Goal: Transaction & Acquisition: Obtain resource

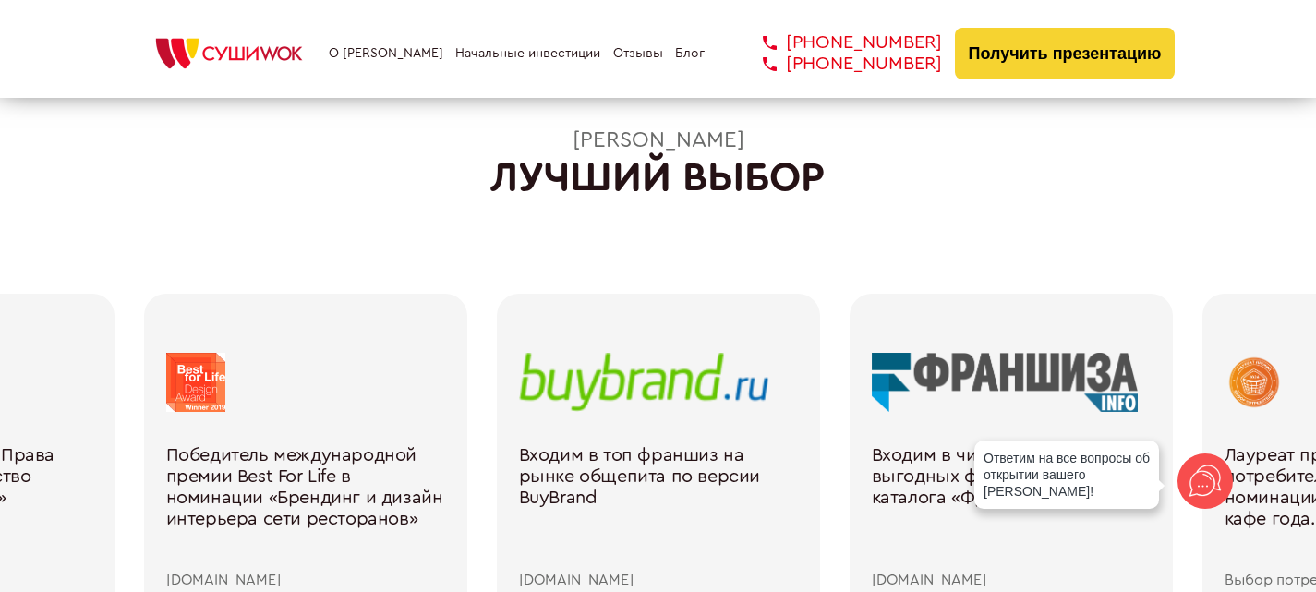
scroll to position [2678, 0]
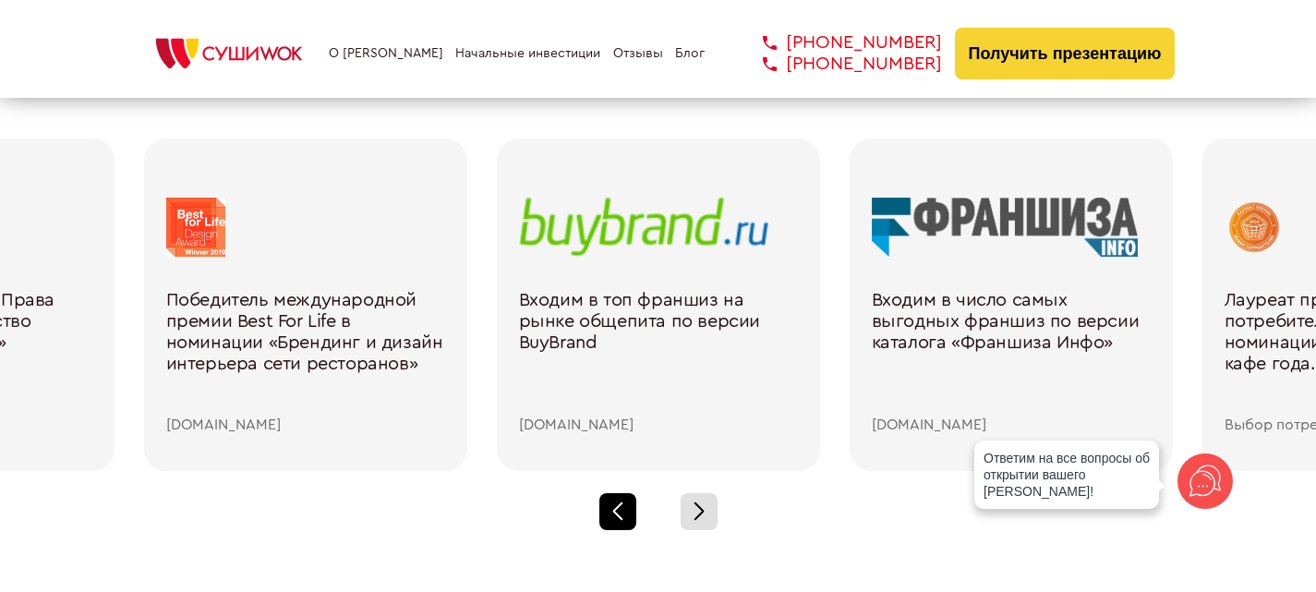
click at [624, 509] on div at bounding box center [617, 511] width 37 height 37
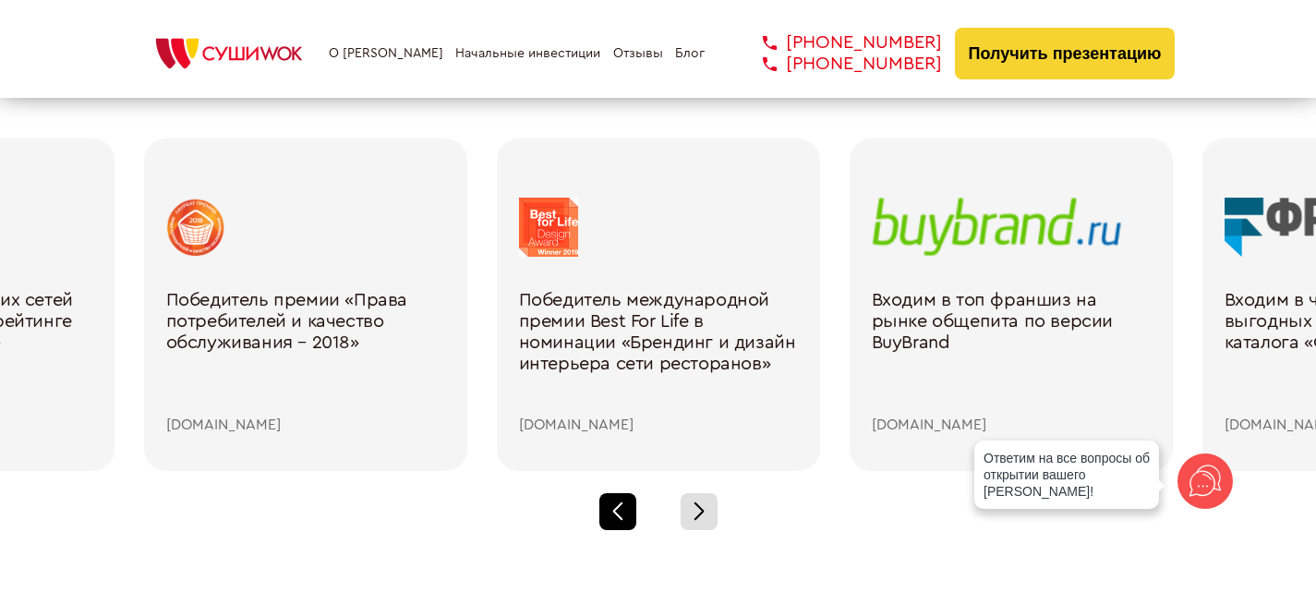
click at [624, 509] on div at bounding box center [617, 511] width 37 height 37
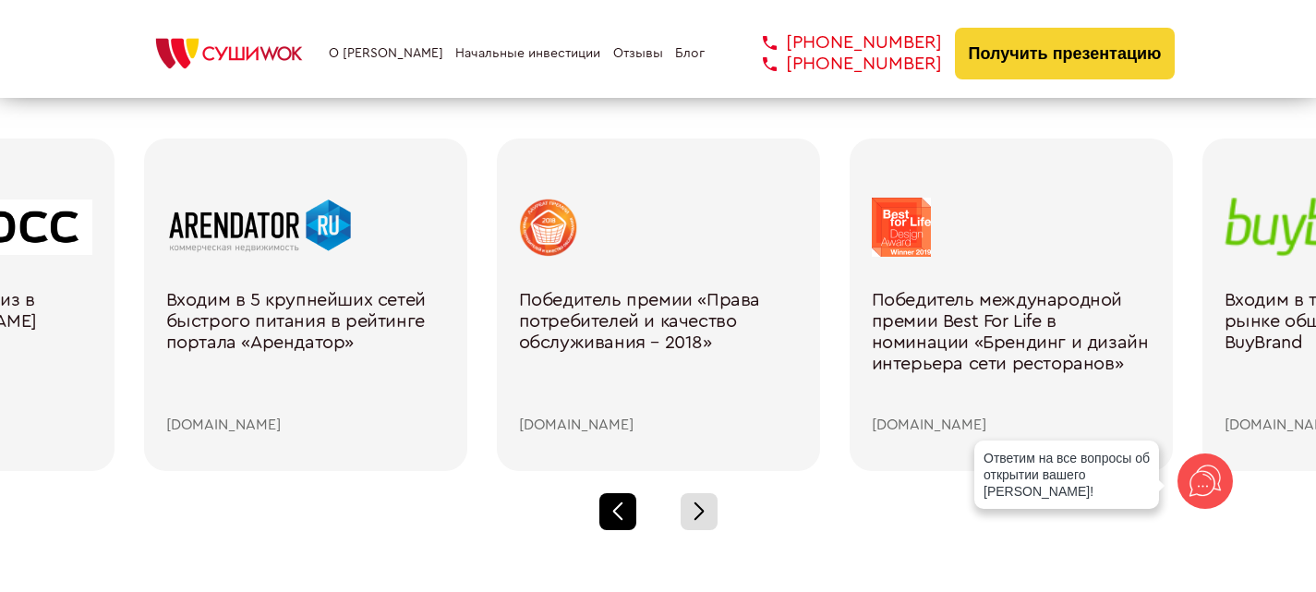
click at [609, 512] on div at bounding box center [617, 511] width 37 height 37
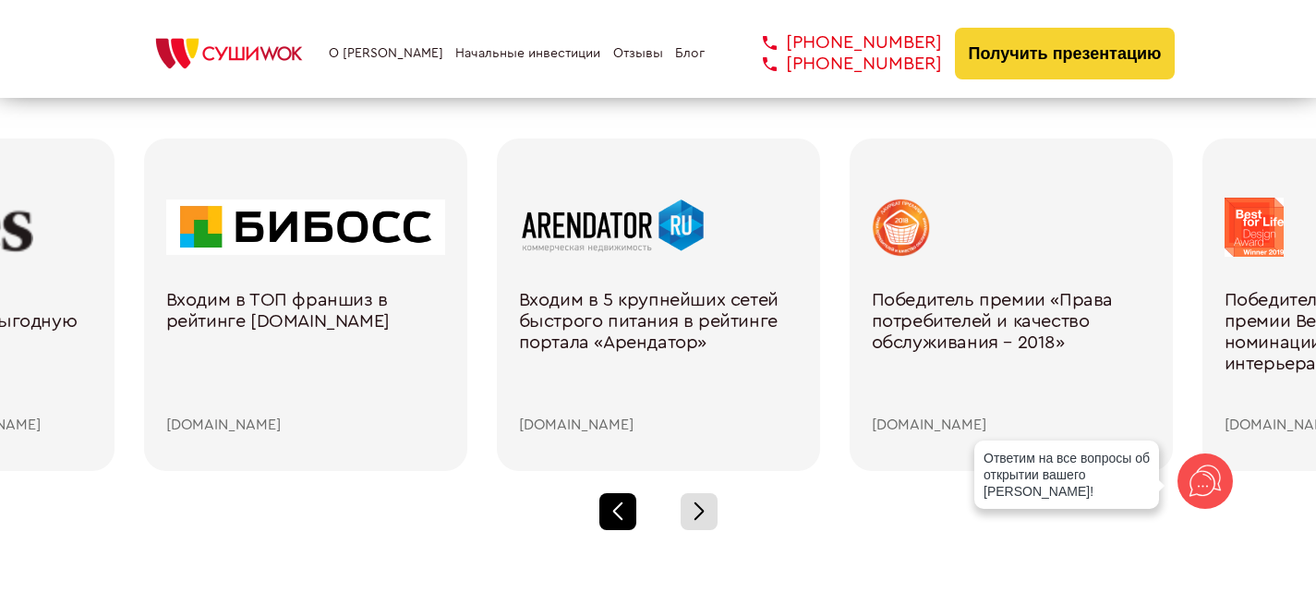
click at [609, 512] on div at bounding box center [617, 511] width 37 height 37
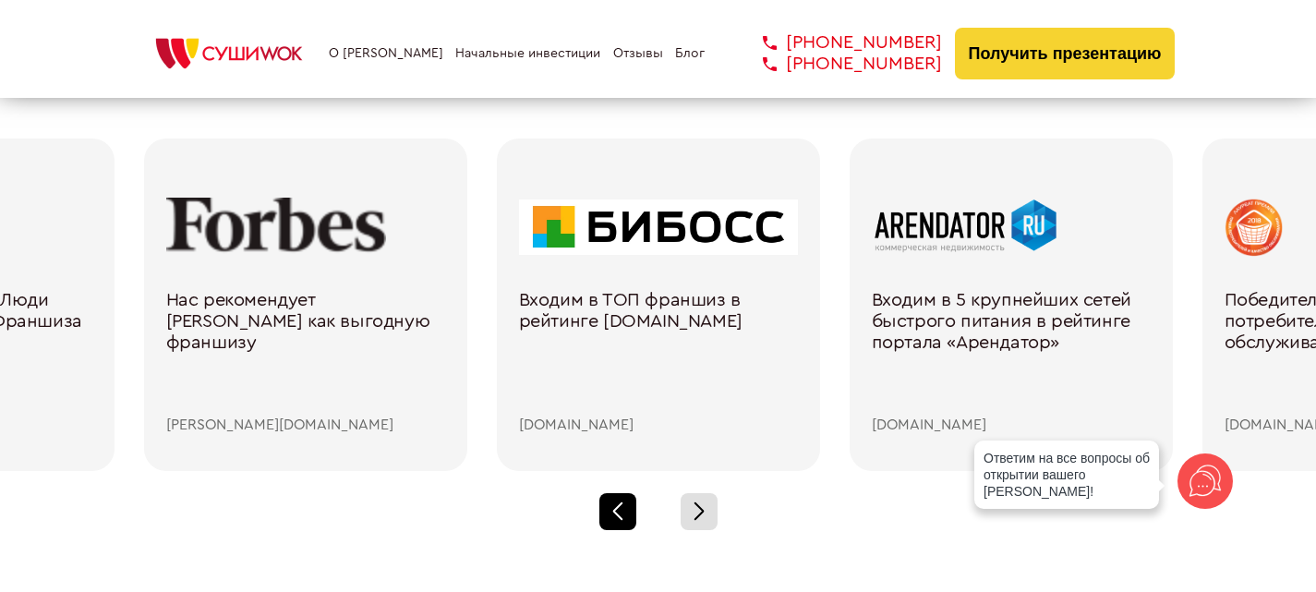
click at [609, 512] on div at bounding box center [617, 511] width 37 height 37
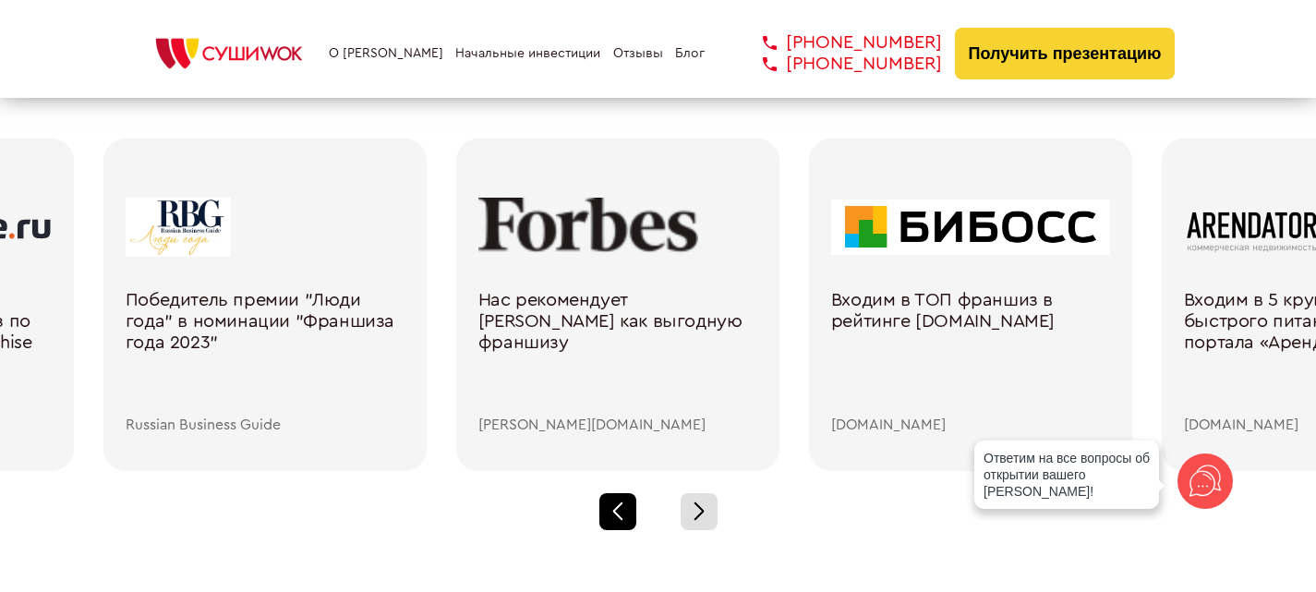
click at [609, 512] on div at bounding box center [617, 511] width 37 height 37
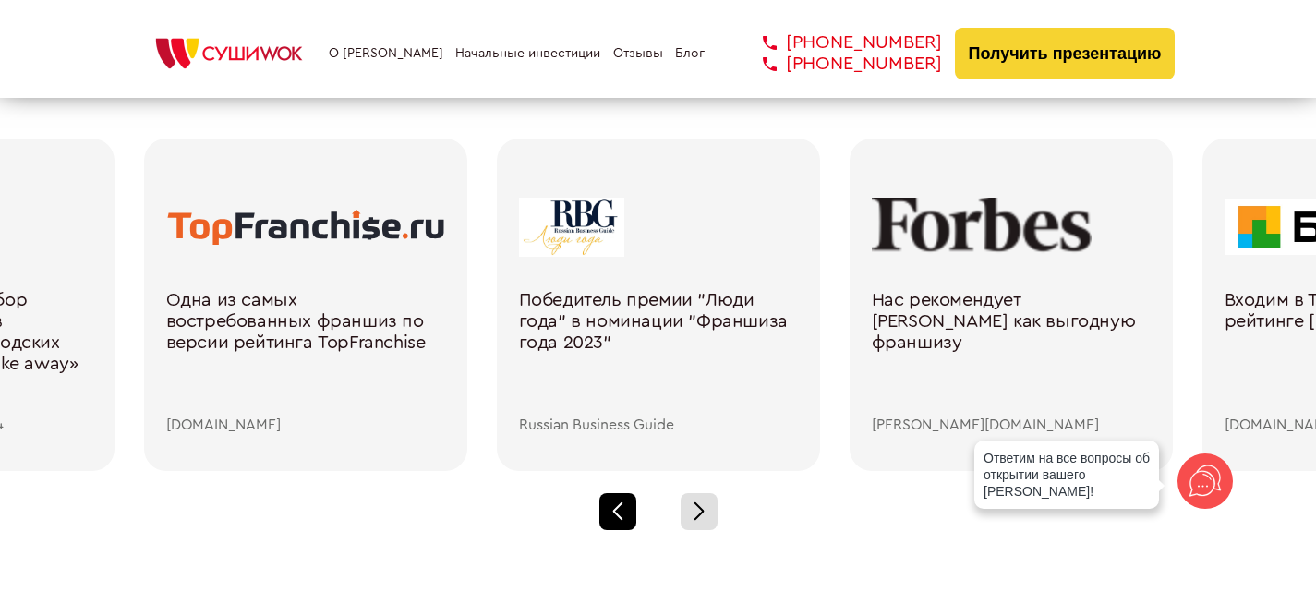
click at [609, 512] on div at bounding box center [617, 511] width 37 height 37
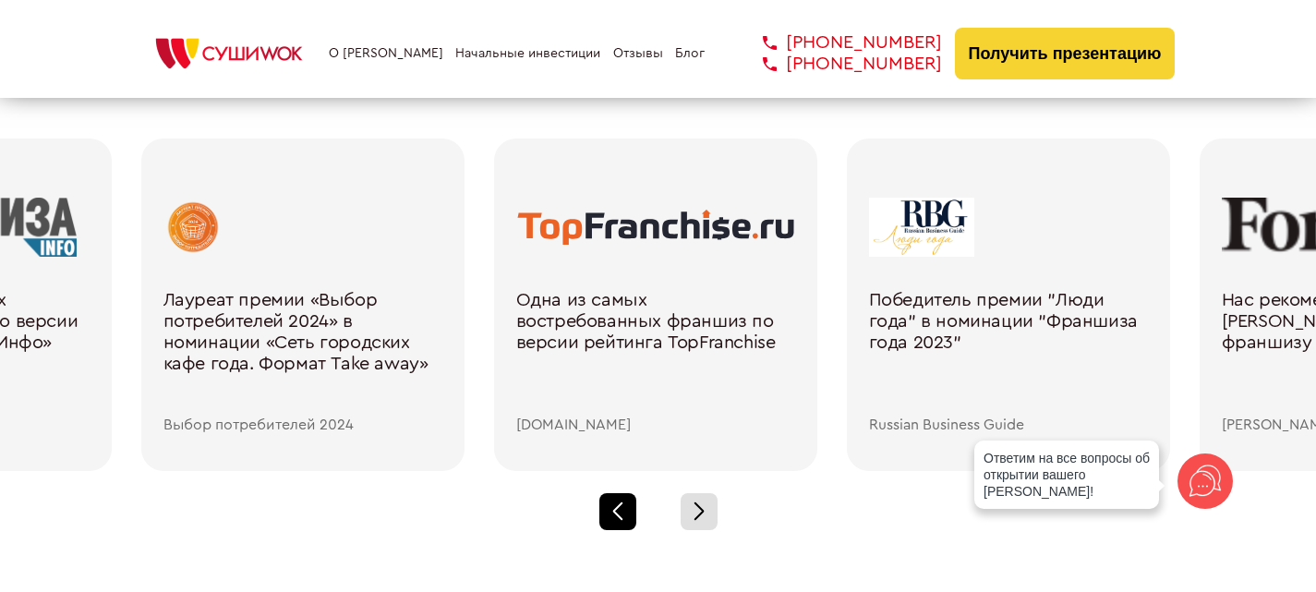
click at [609, 512] on div at bounding box center [617, 511] width 37 height 37
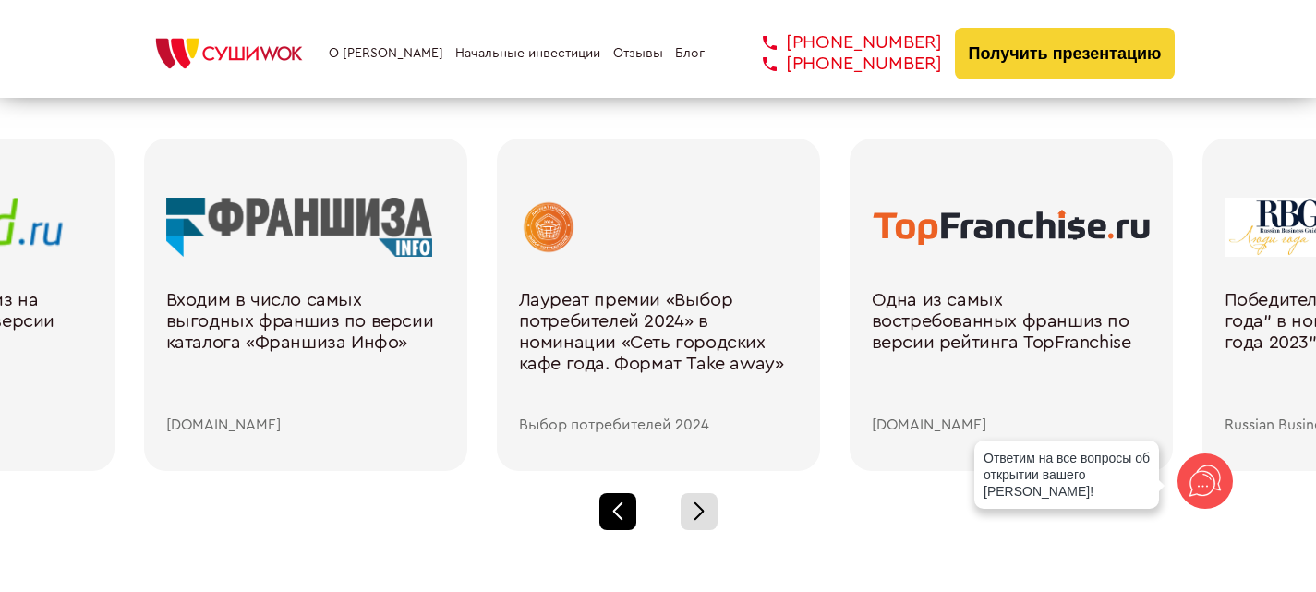
click at [609, 512] on div at bounding box center [617, 511] width 37 height 37
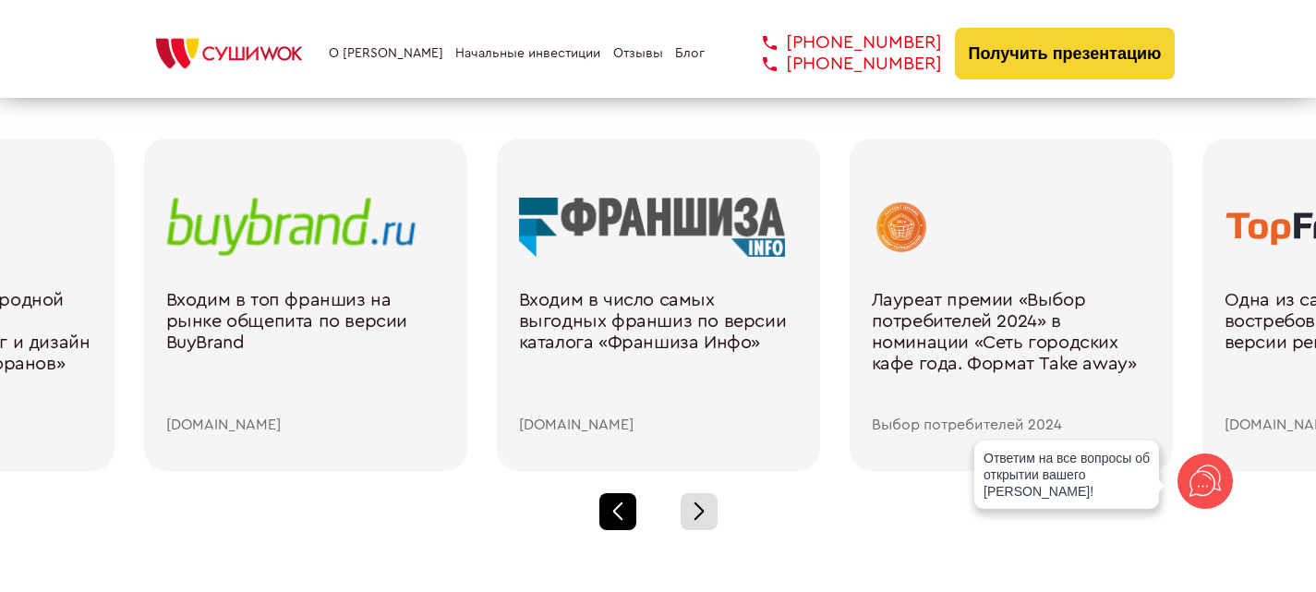
click at [609, 512] on div at bounding box center [617, 511] width 37 height 37
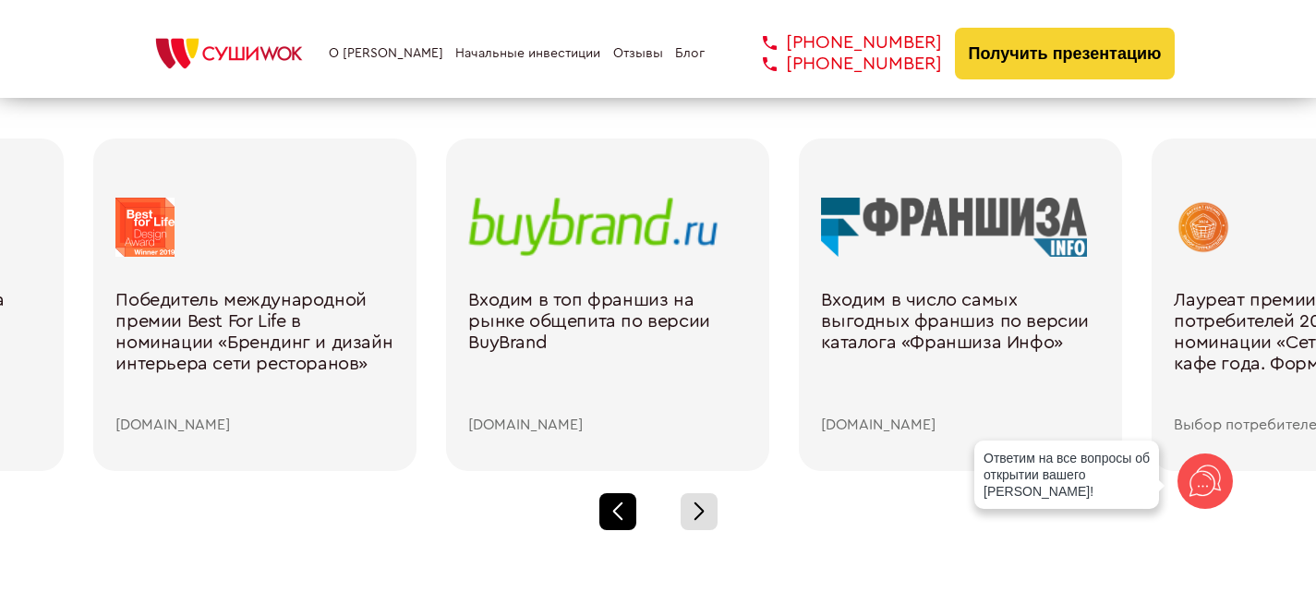
click at [609, 512] on div at bounding box center [617, 511] width 37 height 37
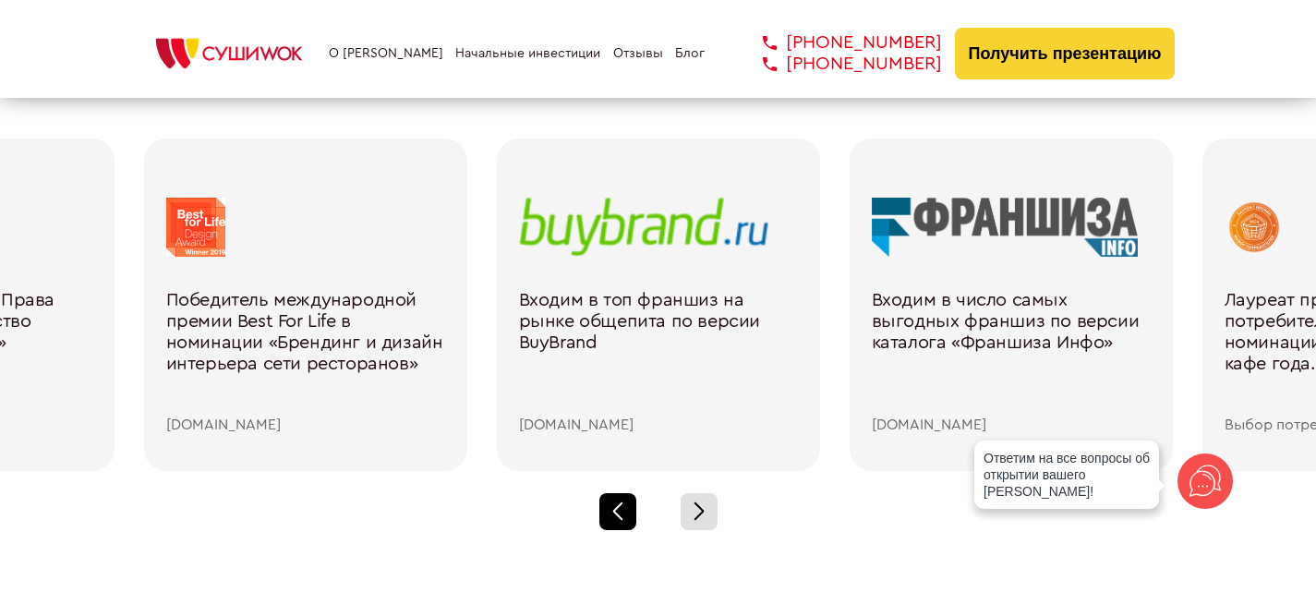
click at [609, 512] on div at bounding box center [617, 511] width 37 height 37
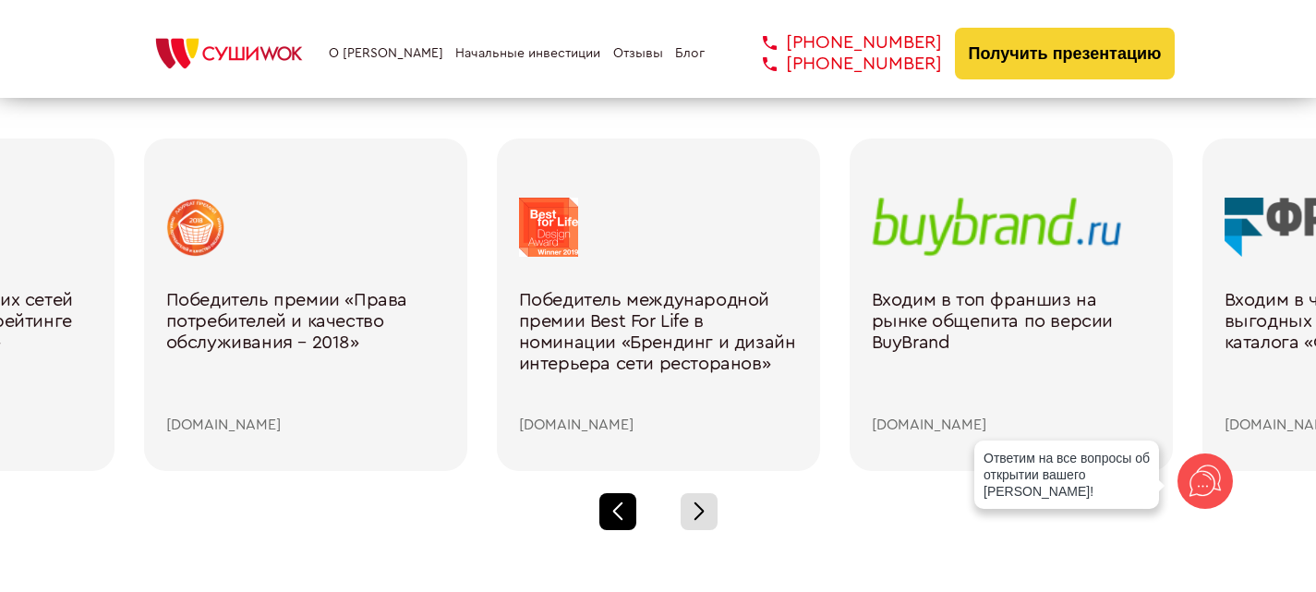
click at [610, 511] on div at bounding box center [617, 511] width 37 height 37
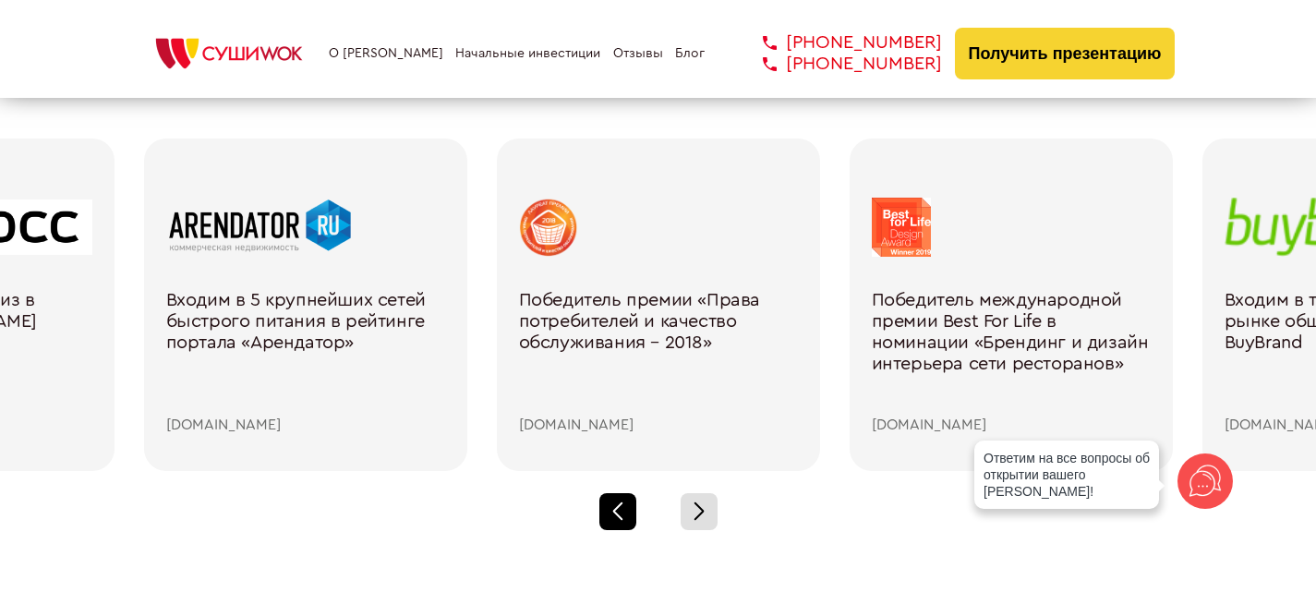
click at [610, 511] on div at bounding box center [617, 511] width 37 height 37
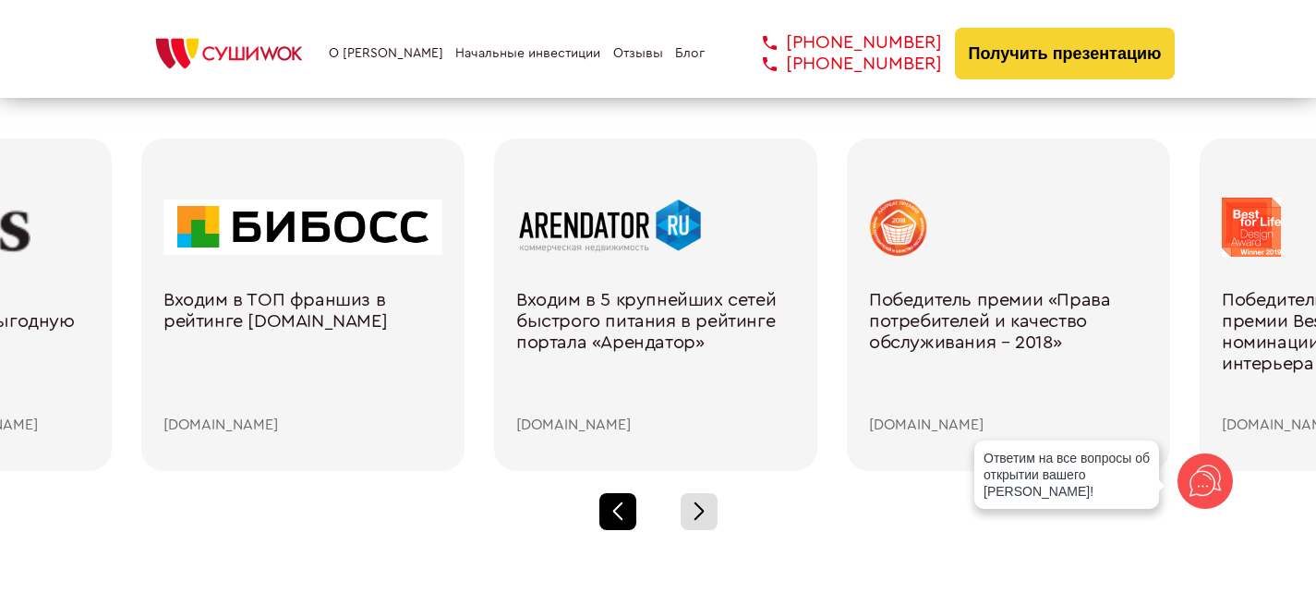
click at [610, 511] on div at bounding box center [617, 511] width 37 height 37
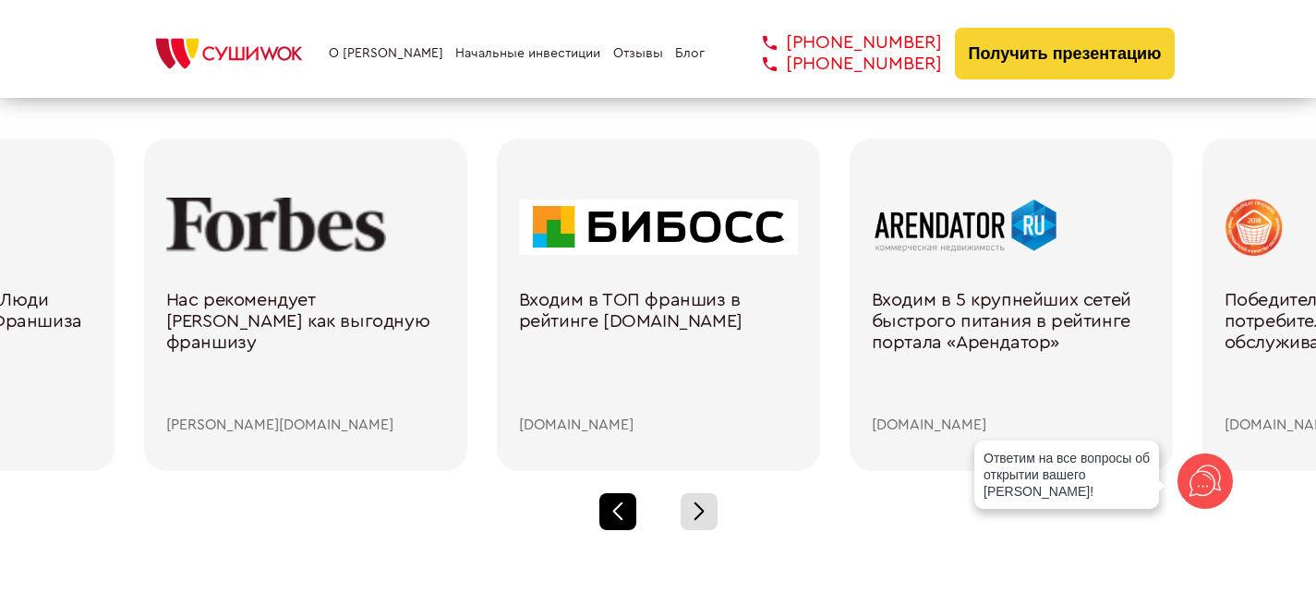
click at [610, 511] on div at bounding box center [617, 511] width 37 height 37
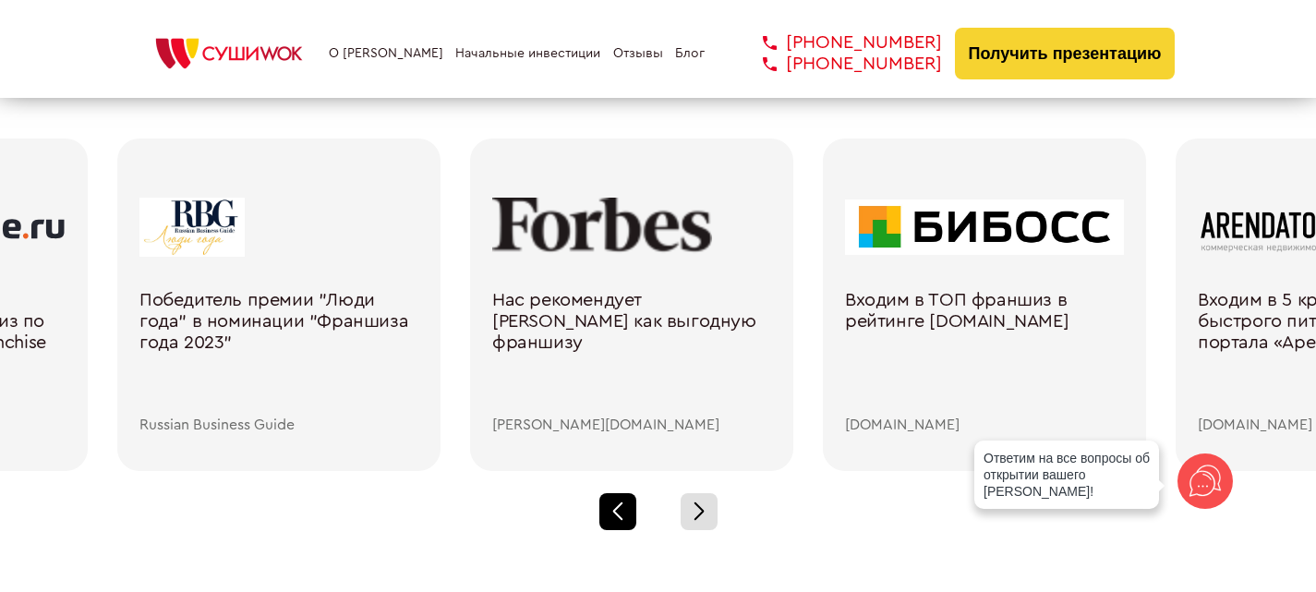
click at [610, 511] on div at bounding box center [617, 511] width 37 height 37
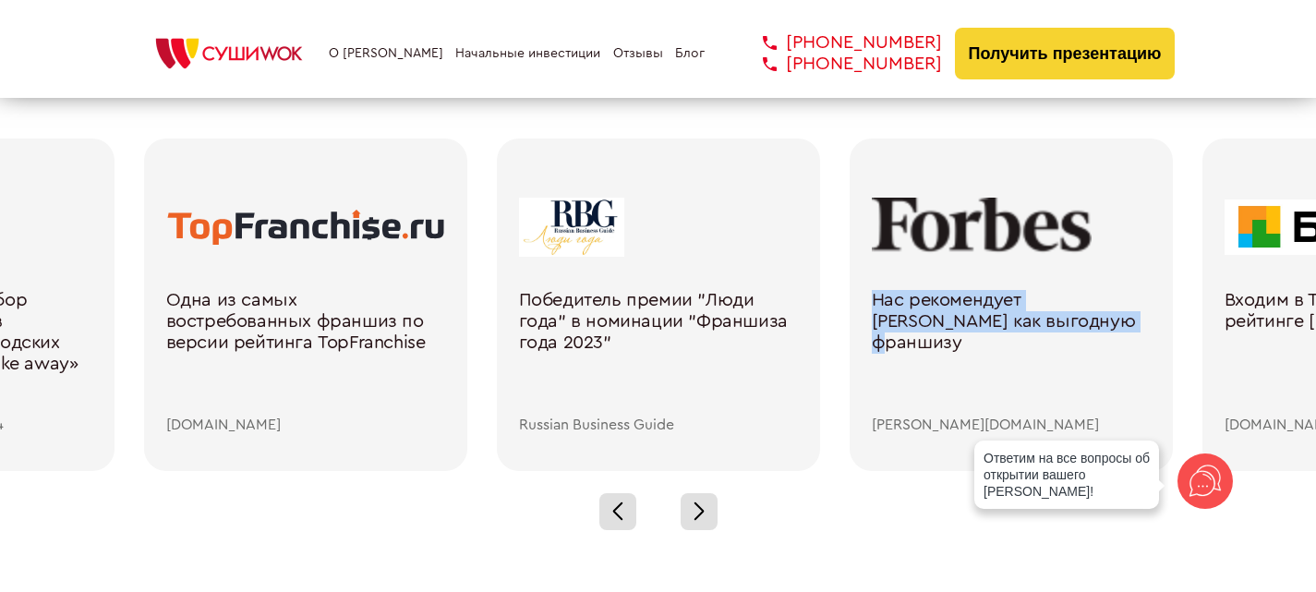
drag, startPoint x: 897, startPoint y: 295, endPoint x: 1062, endPoint y: 321, distance: 167.3
click at [1062, 321] on div "Нас рекомендует [PERSON_NAME] как выгодную франшизу [PERSON_NAME][DOMAIN_NAME]" at bounding box center [1011, 305] width 323 height 332
copy div "Нас рекомендует [PERSON_NAME] как выгодную франшизу"
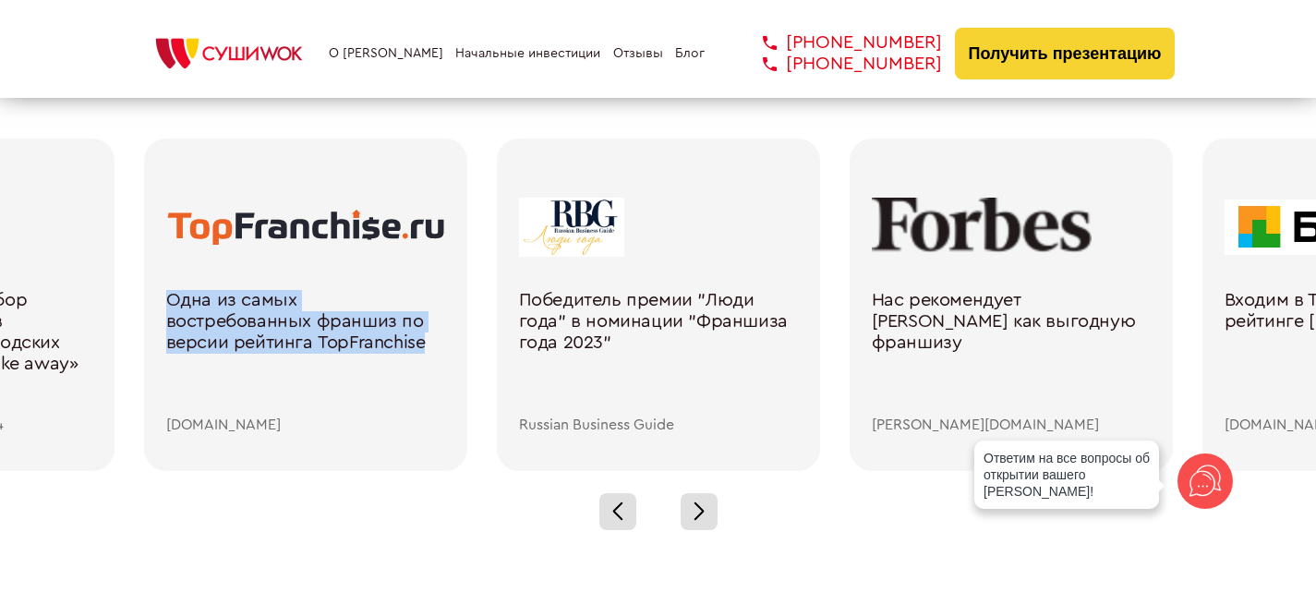
drag, startPoint x: 162, startPoint y: 292, endPoint x: 316, endPoint y: 337, distance: 160.7
click at [316, 337] on div "Одна из самых востребованных франшиз по версии рейтинга TopFranchise [DOMAIN_NA…" at bounding box center [305, 305] width 323 height 332
copy div "Одна из самых востребованных франшиз по версии рейтинга TopFranchise"
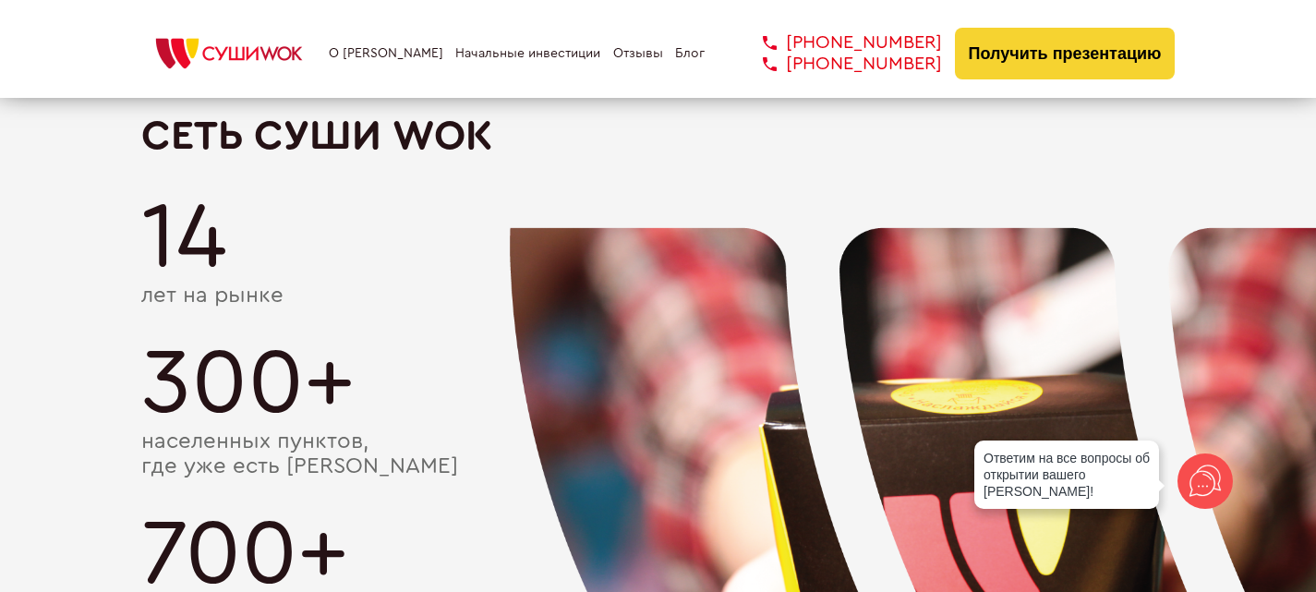
scroll to position [3232, 0]
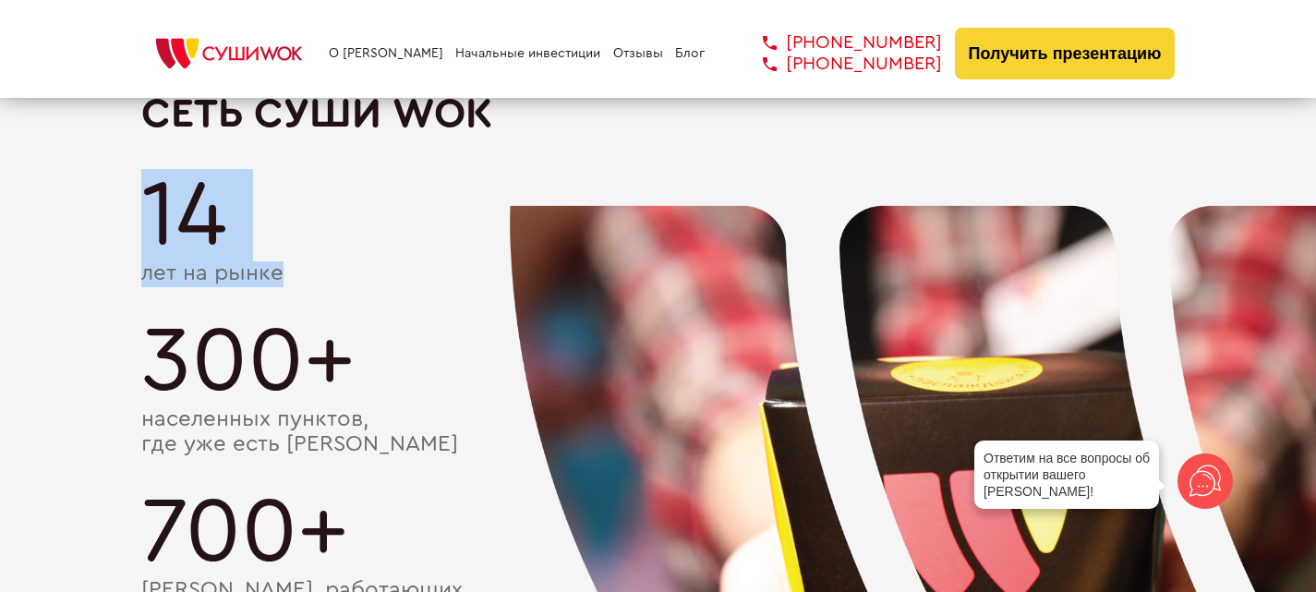
drag, startPoint x: 138, startPoint y: 209, endPoint x: 300, endPoint y: 292, distance: 182.5
click at [305, 293] on div "Сеть Суши Wok 14 лет на рынке 300+ населенных пунктов, где уже есть [GEOGRAPHIC…" at bounding box center [658, 486] width 1316 height 884
copy div "14 лет на рынке"
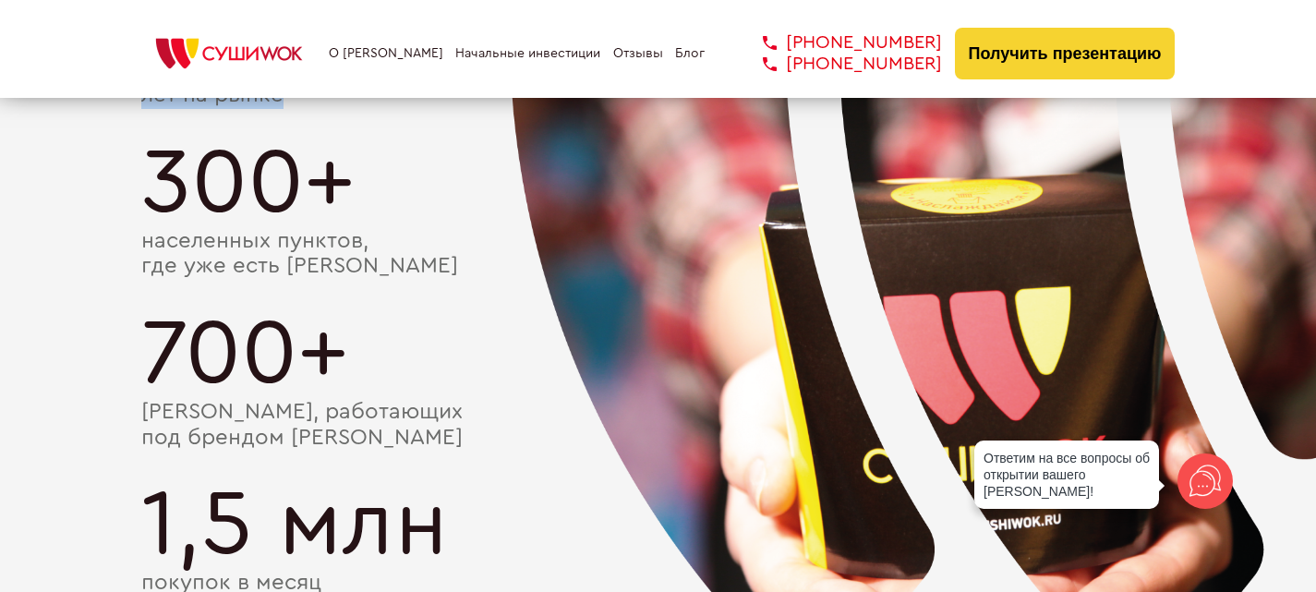
scroll to position [3417, 0]
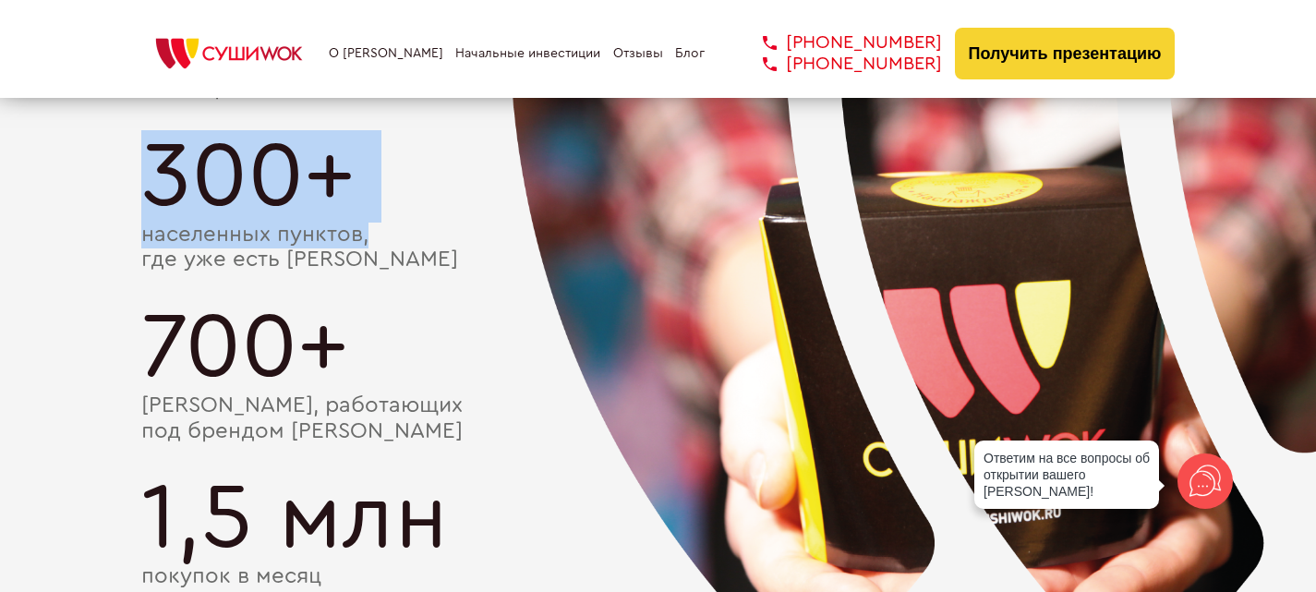
drag, startPoint x: 148, startPoint y: 166, endPoint x: 396, endPoint y: 225, distance: 255.3
click at [396, 225] on div "300+ населенных пунктов, где уже есть Суши Wok" at bounding box center [658, 201] width 1034 height 143
copy div "300+ населенных пунктов,"
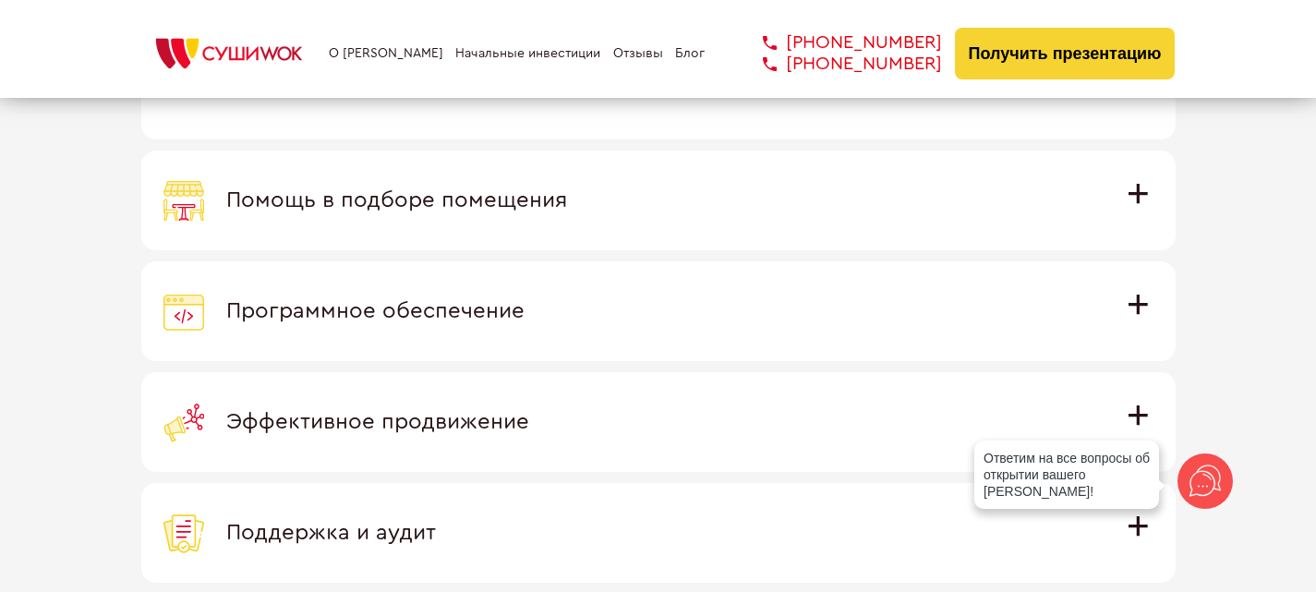
scroll to position [5448, 0]
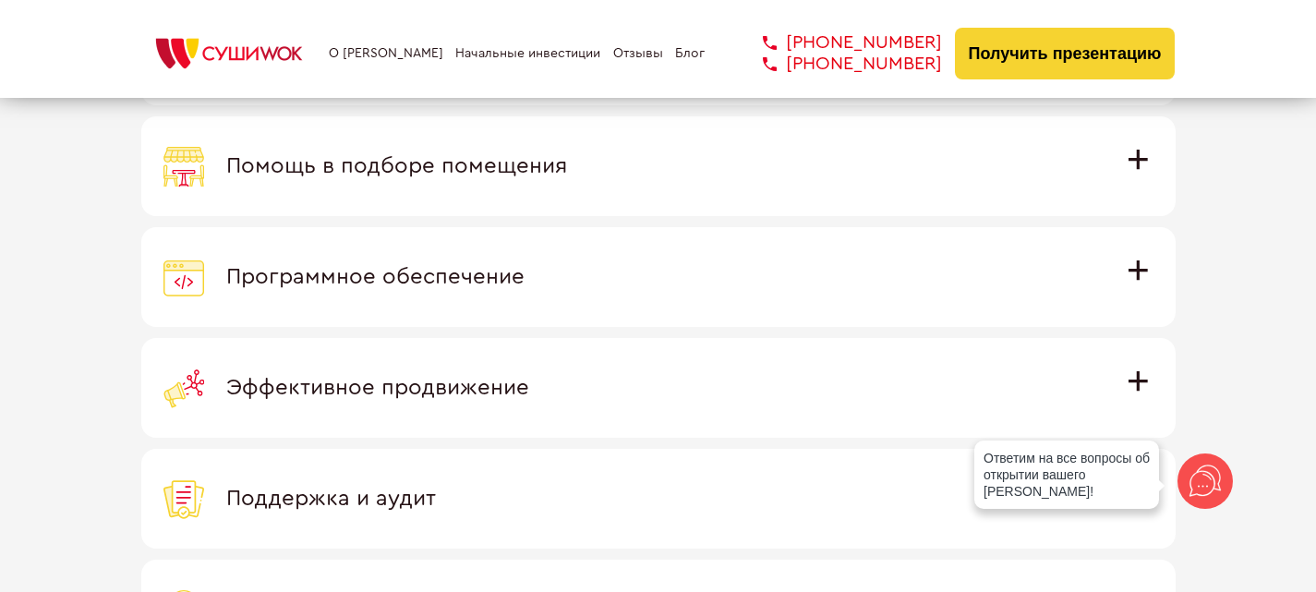
click at [567, 155] on span "Помощь в подборе помещения" at bounding box center [396, 166] width 341 height 22
click at [0, 0] on input "Помощь в подборе помещения Наши специалисты оценят варианты помещения в вашем г…" at bounding box center [0, 0] width 0 height 0
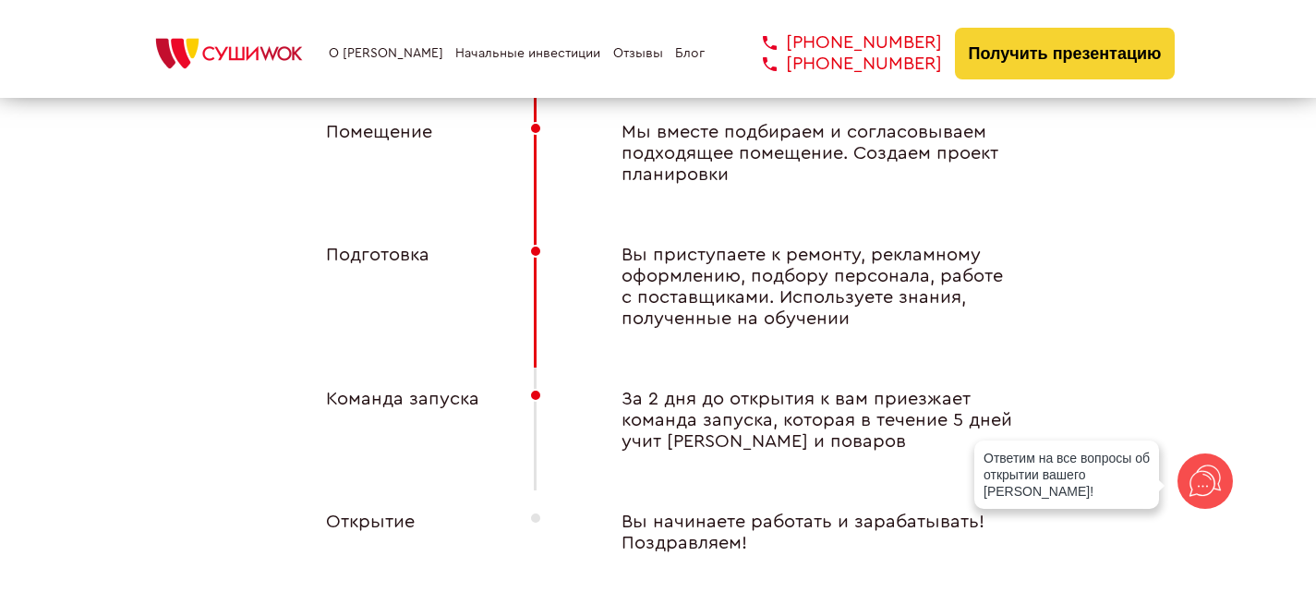
scroll to position [7664, 0]
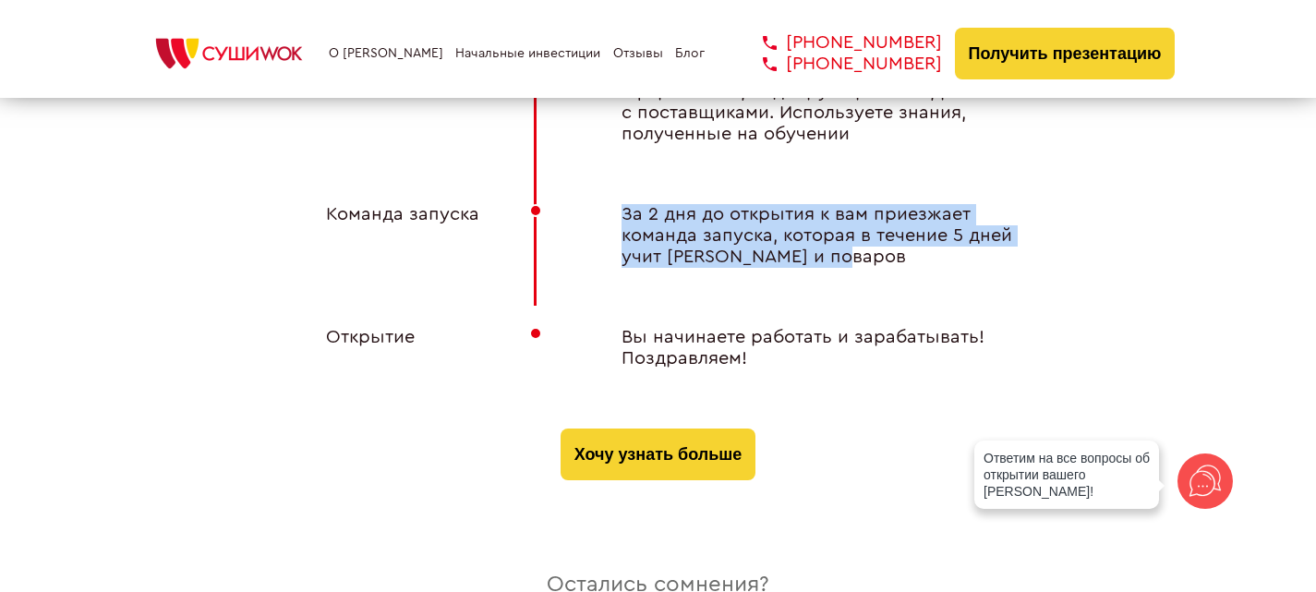
drag, startPoint x: 872, startPoint y: 273, endPoint x: 597, endPoint y: 240, distance: 276.3
click at [597, 240] on div "За 2 дня до открытия к вам приезжает команда запуска, которая в течение 5 дней …" at bounding box center [806, 236] width 443 height 64
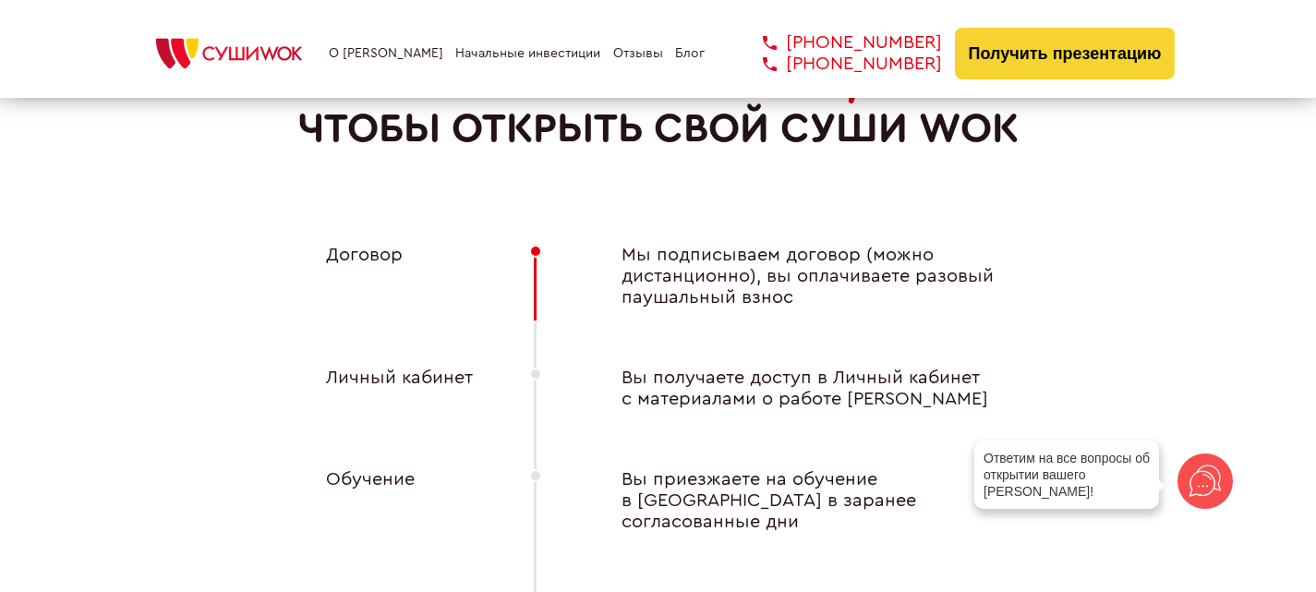
scroll to position [6926, 0]
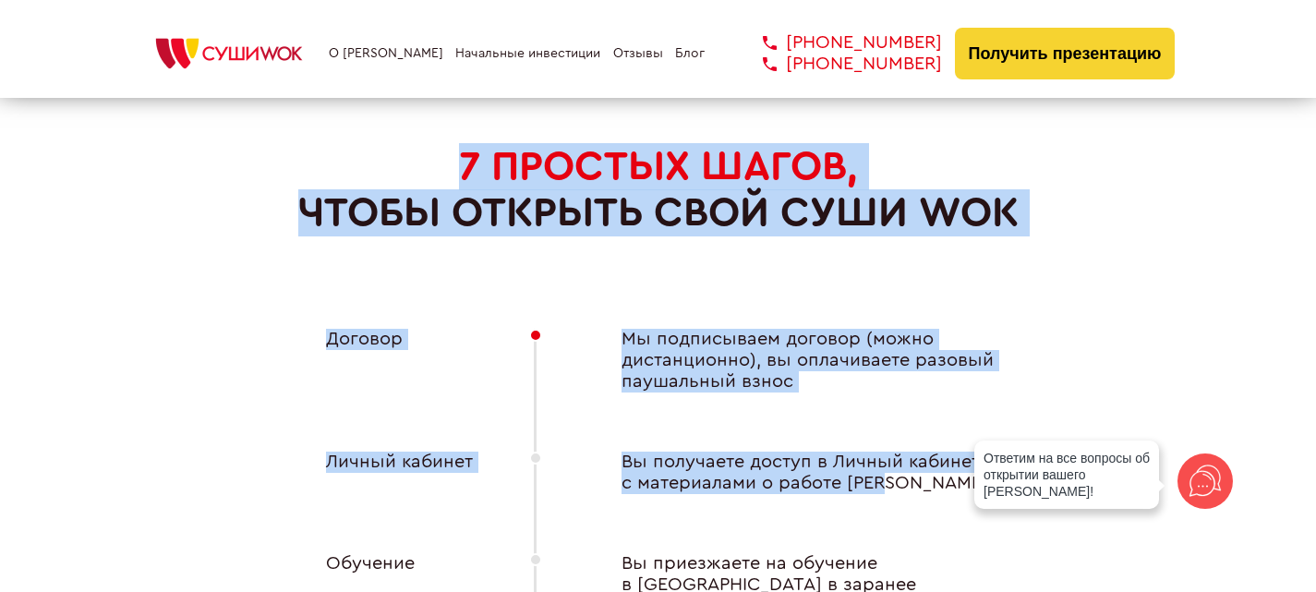
drag, startPoint x: 452, startPoint y: 204, endPoint x: 889, endPoint y: 536, distance: 549.1
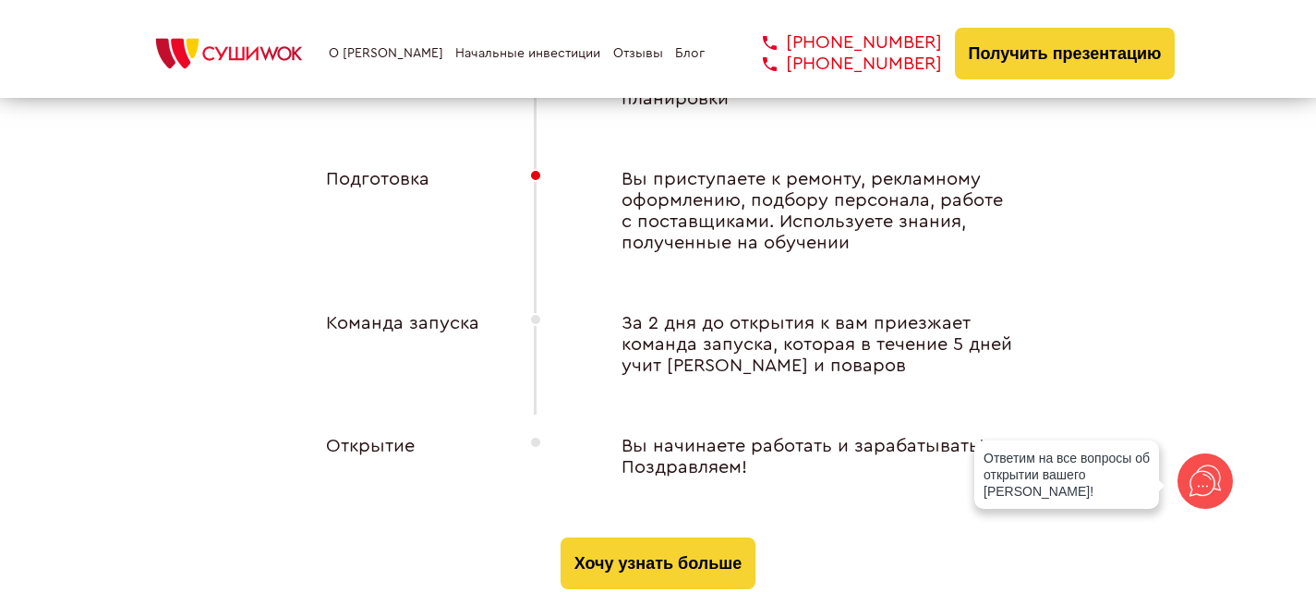
scroll to position [7664, 0]
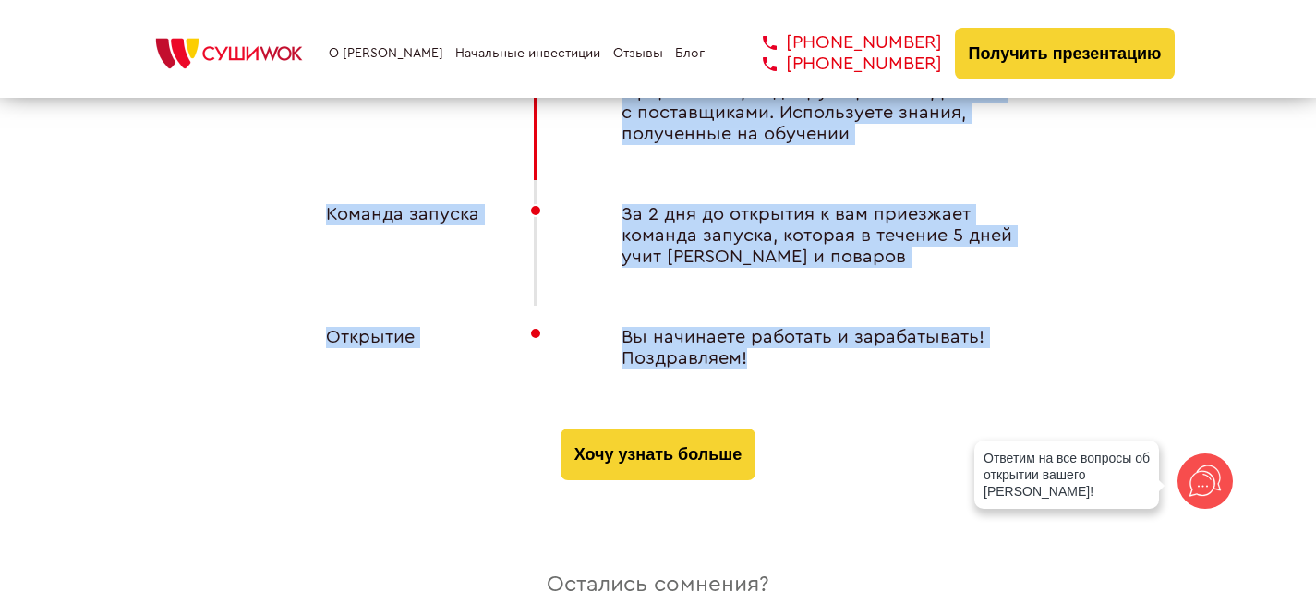
click at [881, 369] on div "Вы начинаете работать и зарабатывать! Поздравляем!" at bounding box center [806, 348] width 443 height 42
copy div "9 LOREMIP DOLOR, sitam consect adip Elit Sed Doeiusm Te incididuntu laboree (do…"
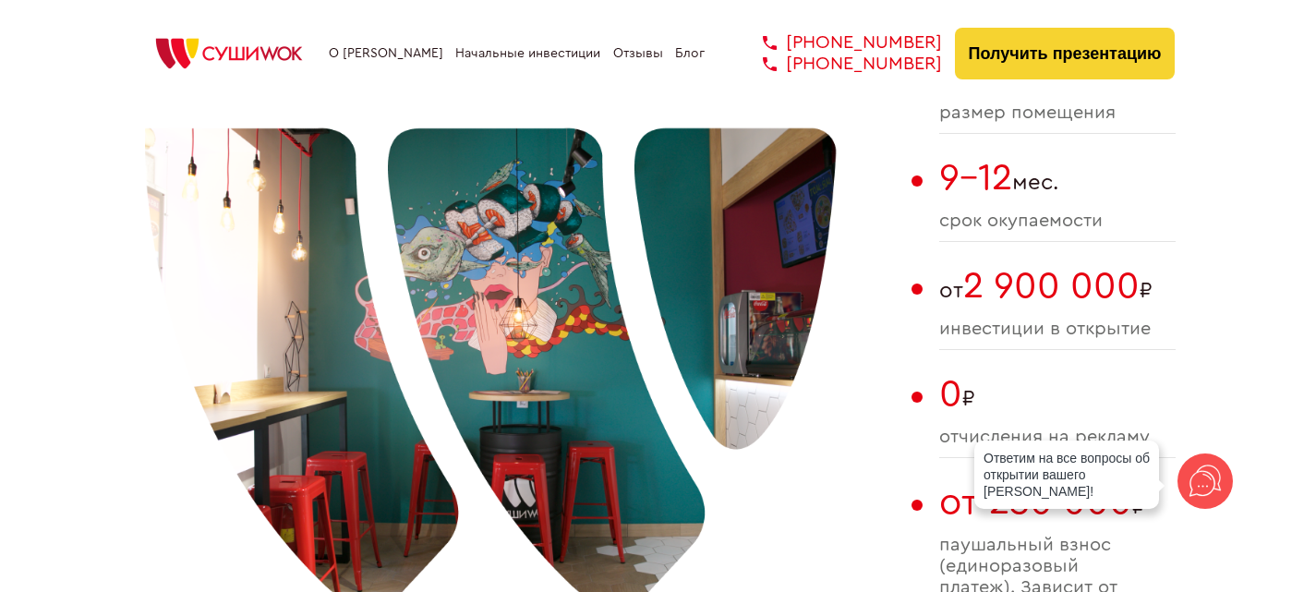
scroll to position [0, 0]
